Goal: Task Accomplishment & Management: Manage account settings

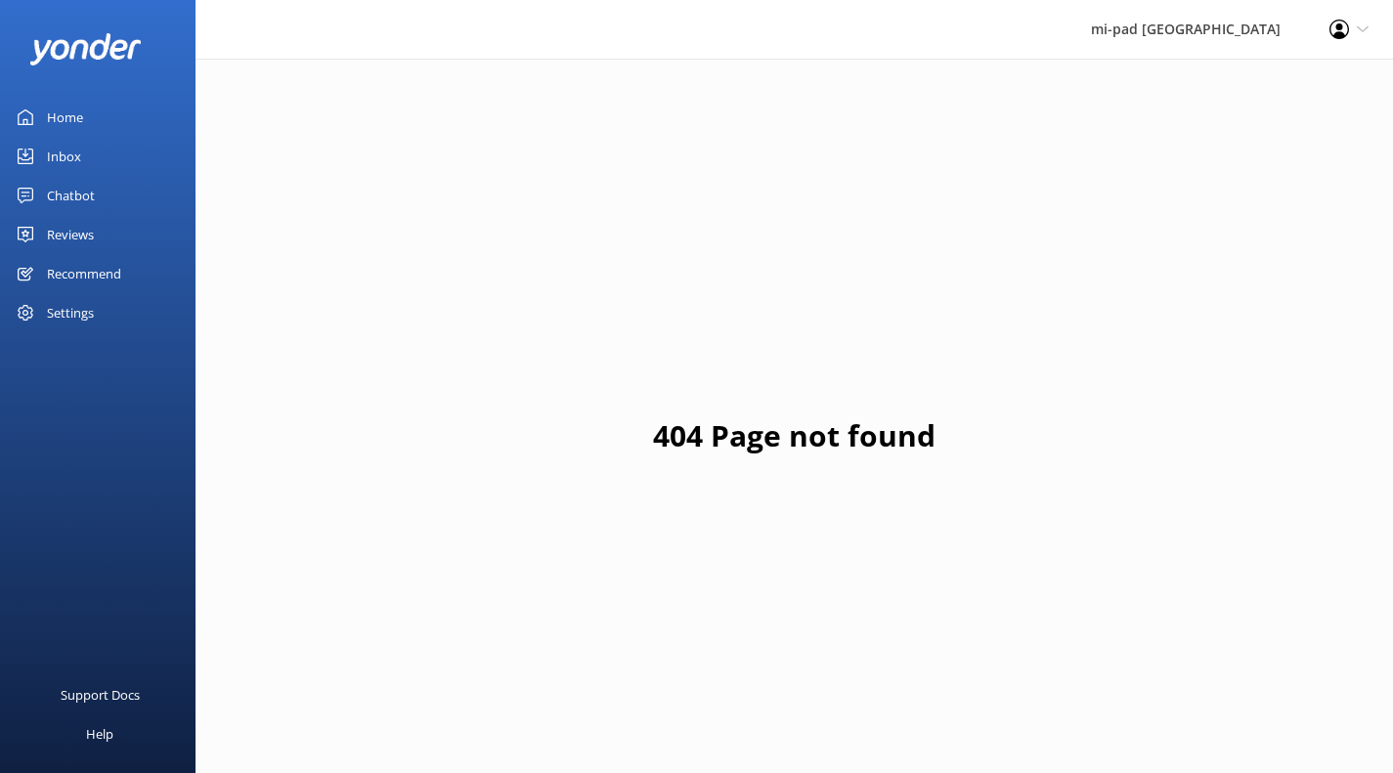
click at [92, 154] on link "Inbox" at bounding box center [97, 156] width 195 height 39
